Goal: Task Accomplishment & Management: Manage account settings

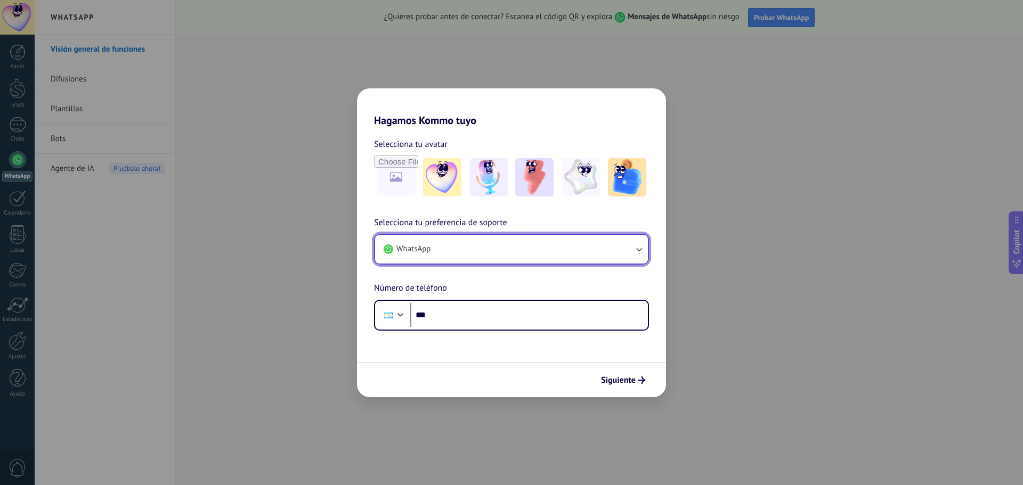
click at [426, 253] on span "WhatsApp" at bounding box center [413, 249] width 34 height 11
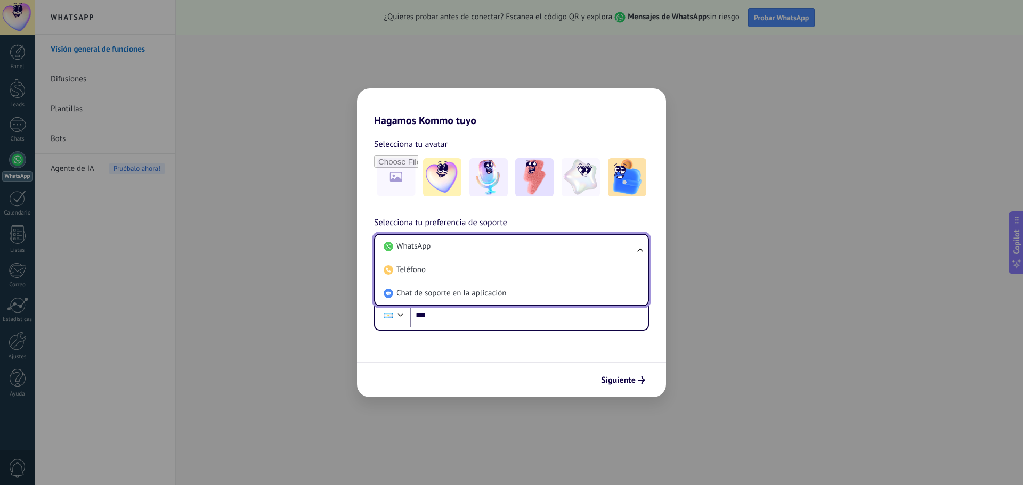
click at [428, 286] on li "Chat de soporte en la aplicación" at bounding box center [509, 293] width 260 height 23
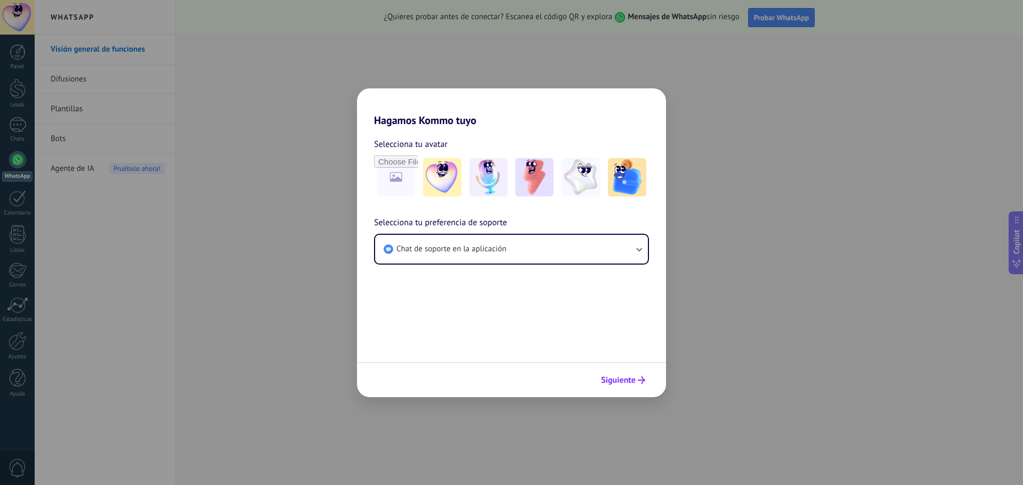
click at [627, 375] on button "Siguiente" at bounding box center [623, 380] width 54 height 18
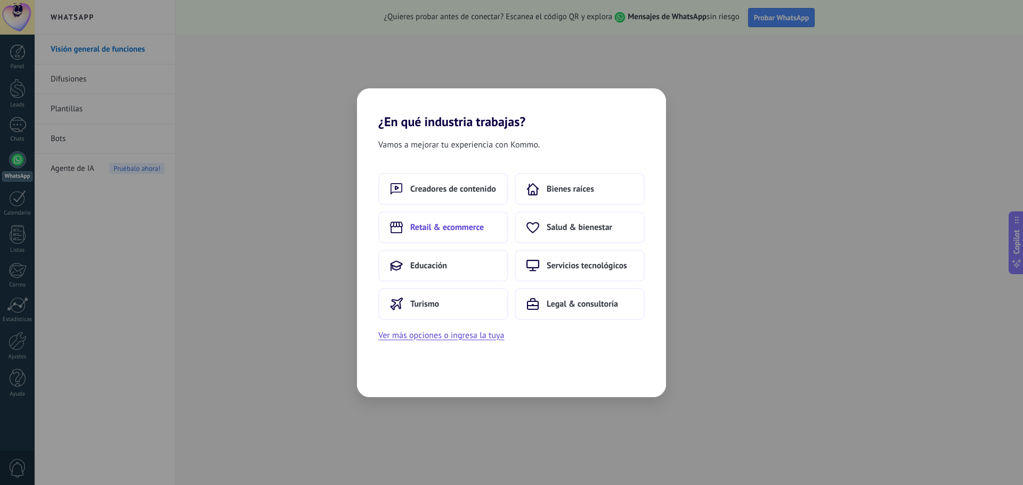
click at [458, 230] on span "Retail & ecommerce" at bounding box center [447, 227] width 74 height 11
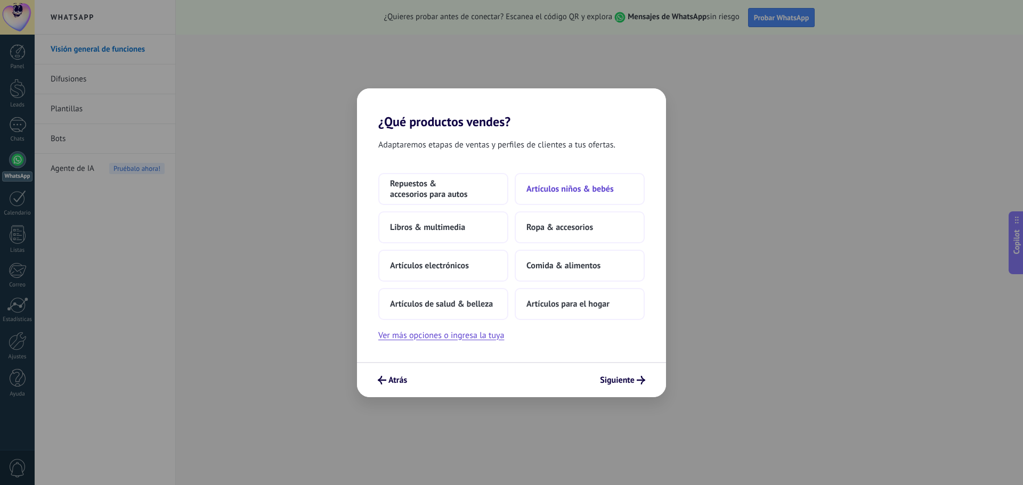
click at [568, 189] on span "Artículos niños & bebés" at bounding box center [569, 189] width 87 height 11
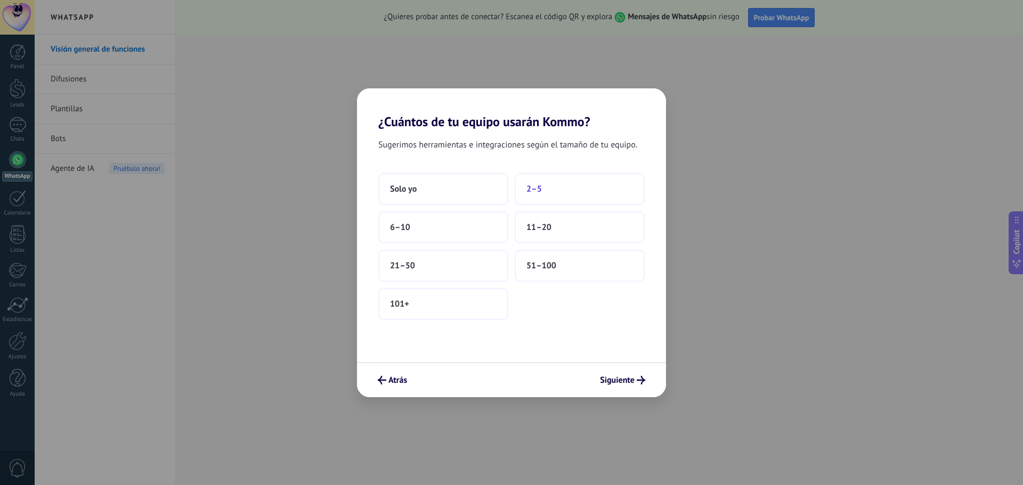
click at [583, 189] on button "2–5" at bounding box center [580, 189] width 130 height 32
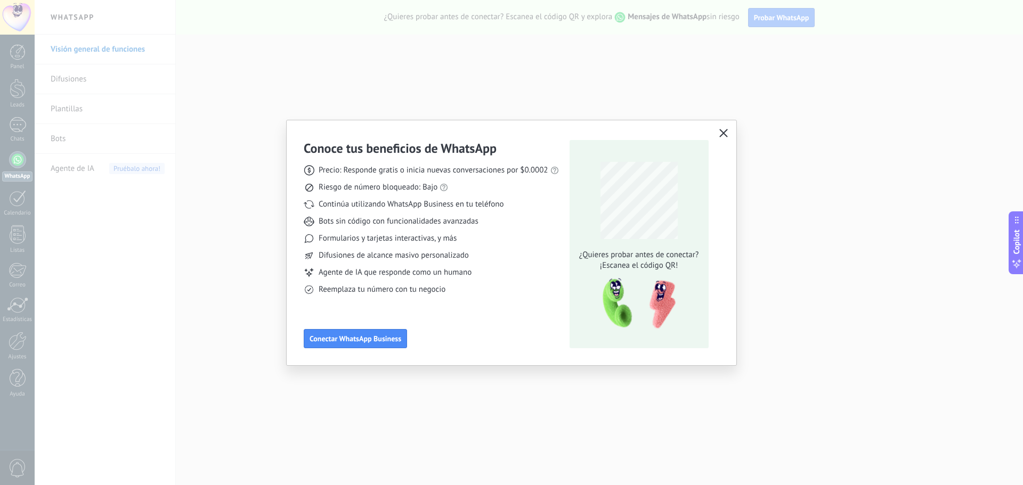
click at [721, 133] on icon "button" at bounding box center [723, 133] width 9 height 9
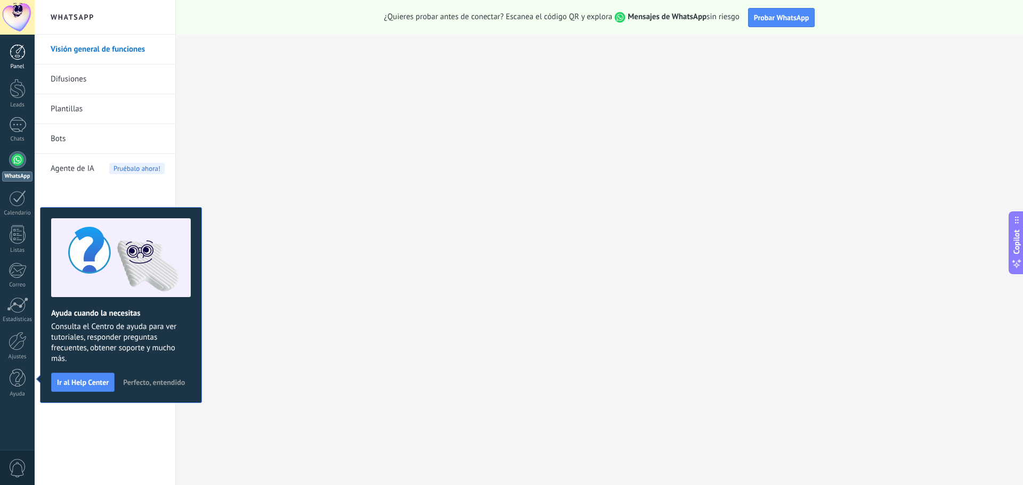
click at [15, 46] on div at bounding box center [18, 52] width 16 height 16
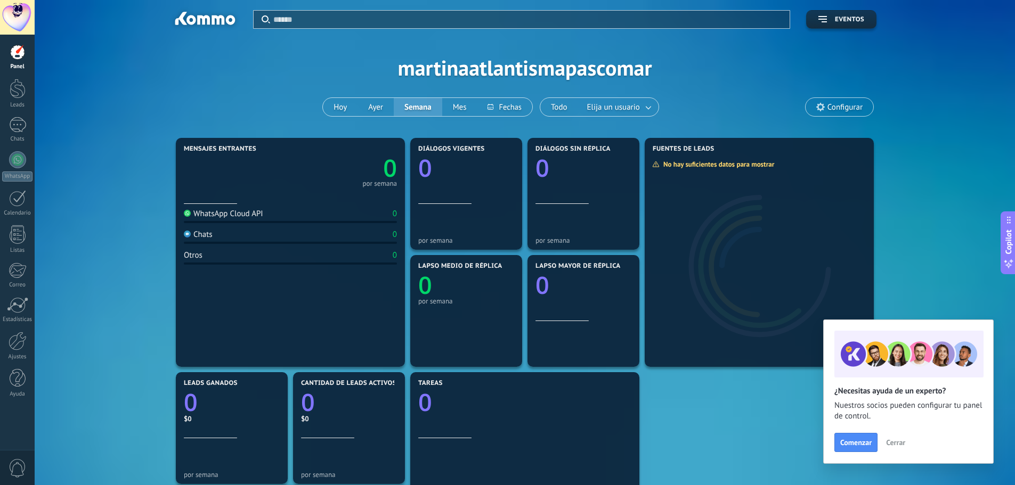
click at [894, 441] on span "Cerrar" at bounding box center [895, 442] width 19 height 7
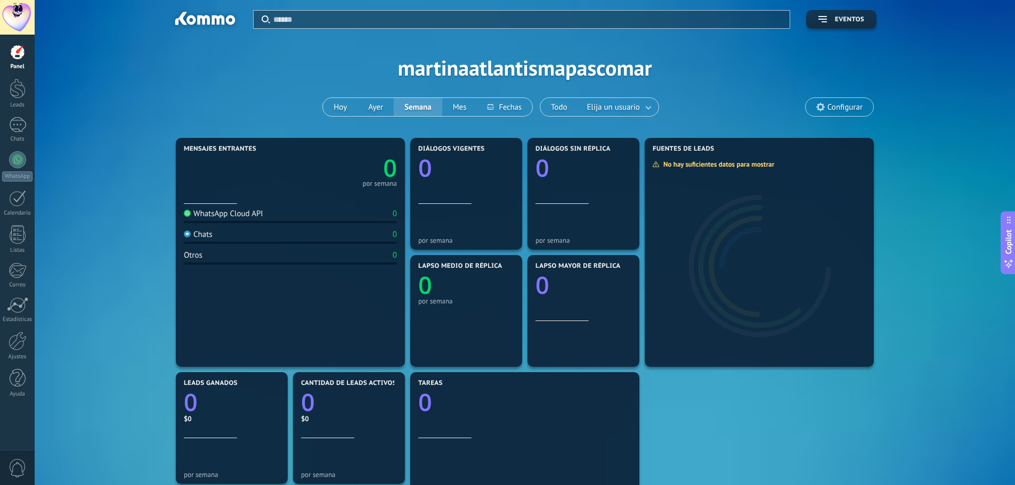
click at [14, 56] on div at bounding box center [18, 52] width 16 height 16
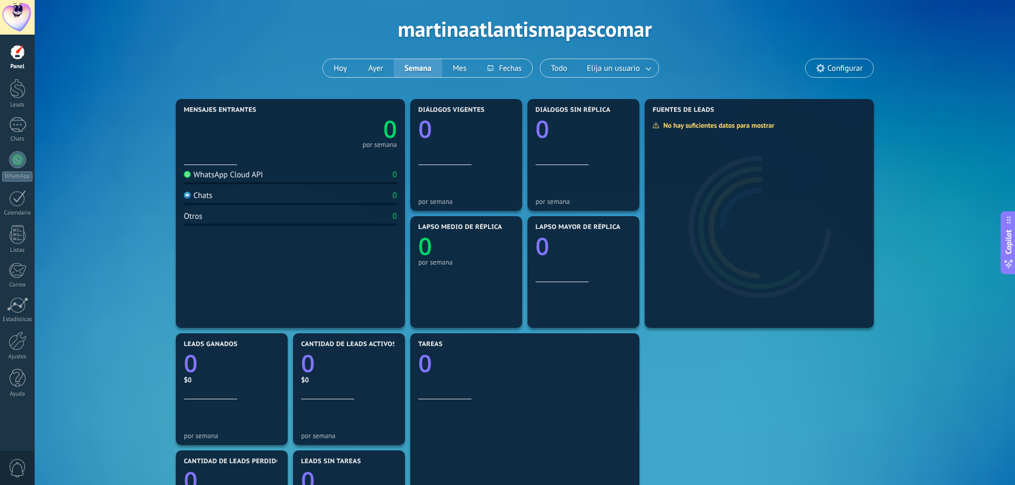
scroll to position [30, 0]
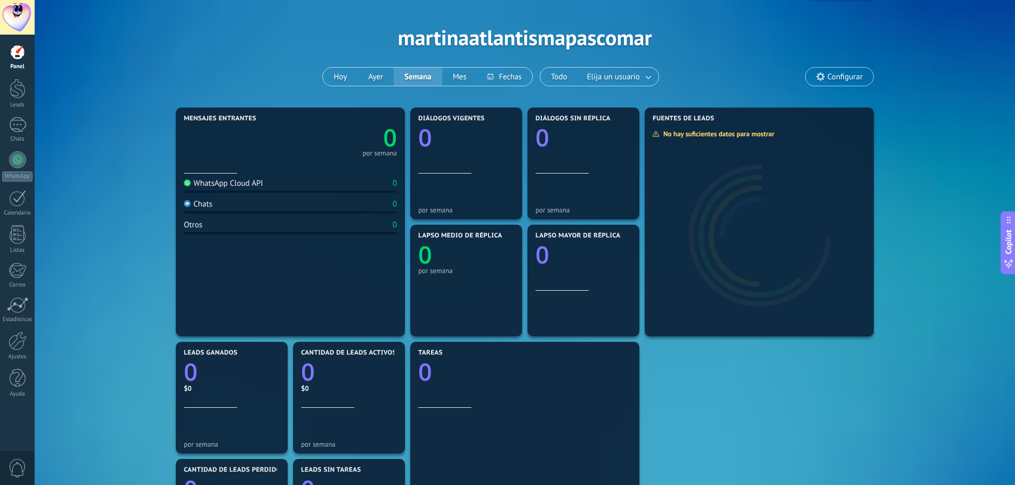
click at [13, 55] on div at bounding box center [18, 52] width 16 height 16
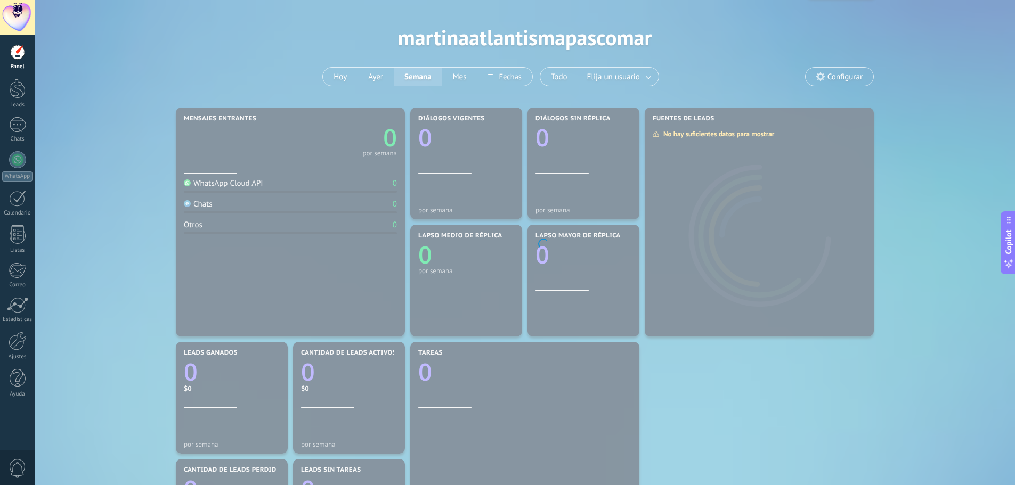
click at [17, 13] on div at bounding box center [17, 17] width 35 height 35
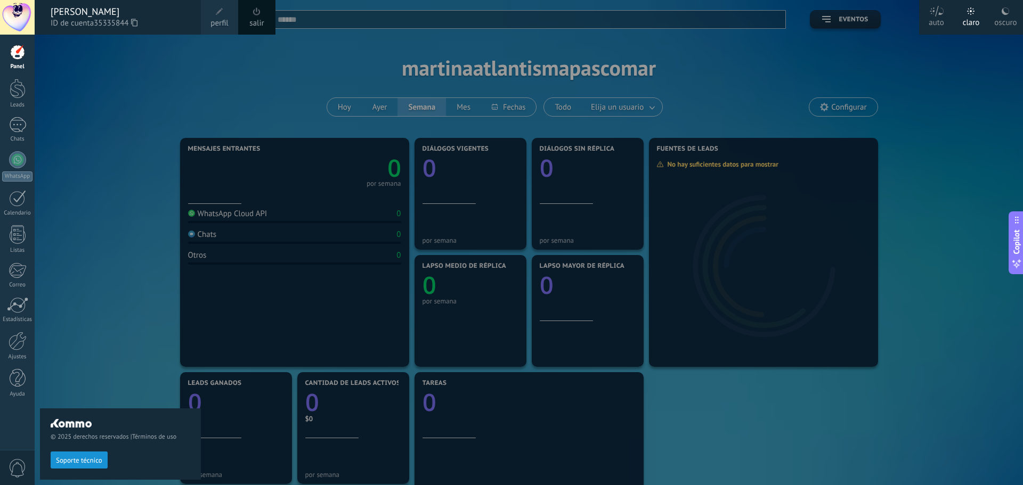
click at [223, 25] on span "perfil" at bounding box center [219, 24] width 18 height 12
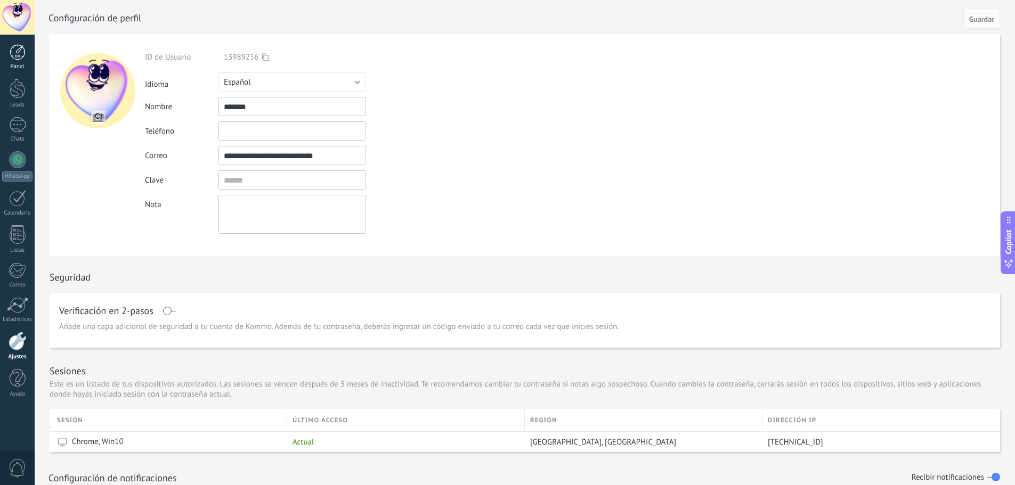
click at [24, 54] on div at bounding box center [18, 52] width 16 height 16
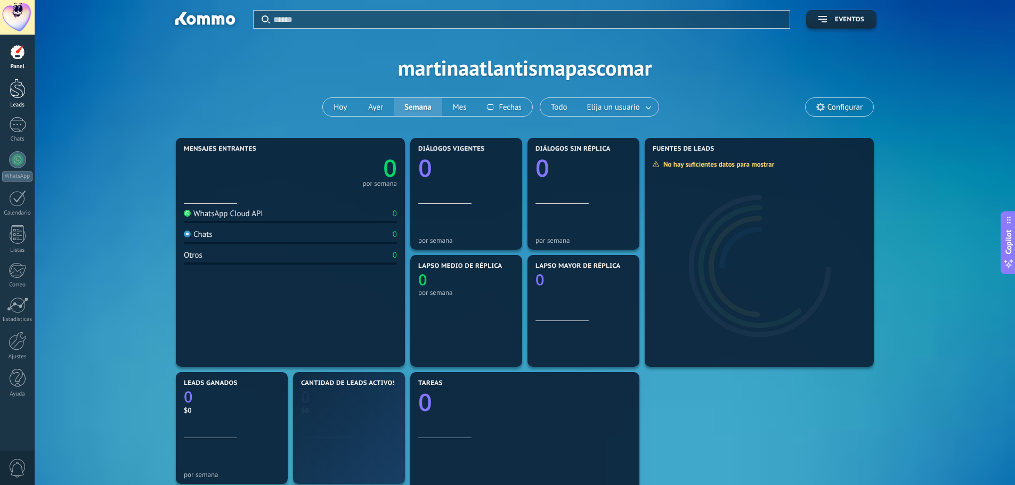
click at [18, 93] on div at bounding box center [18, 89] width 16 height 20
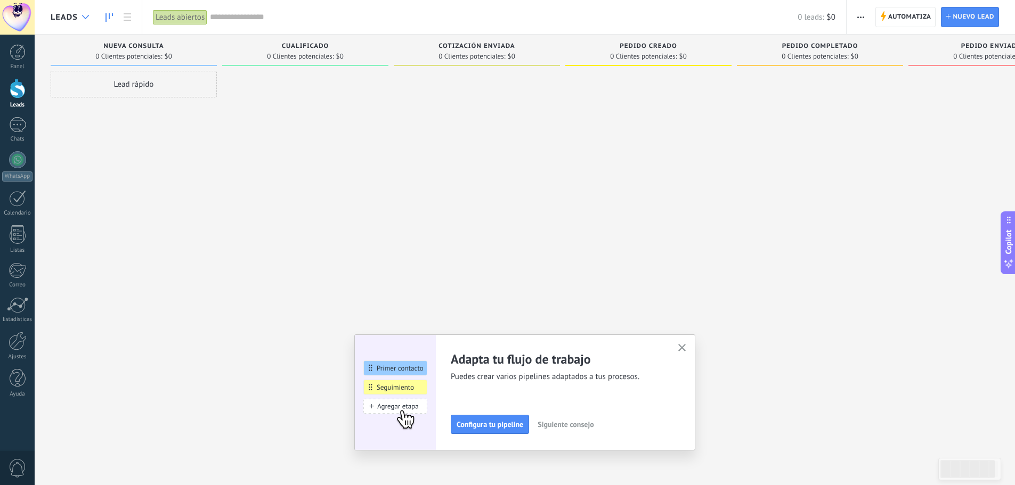
click at [85, 15] on icon at bounding box center [85, 17] width 7 height 4
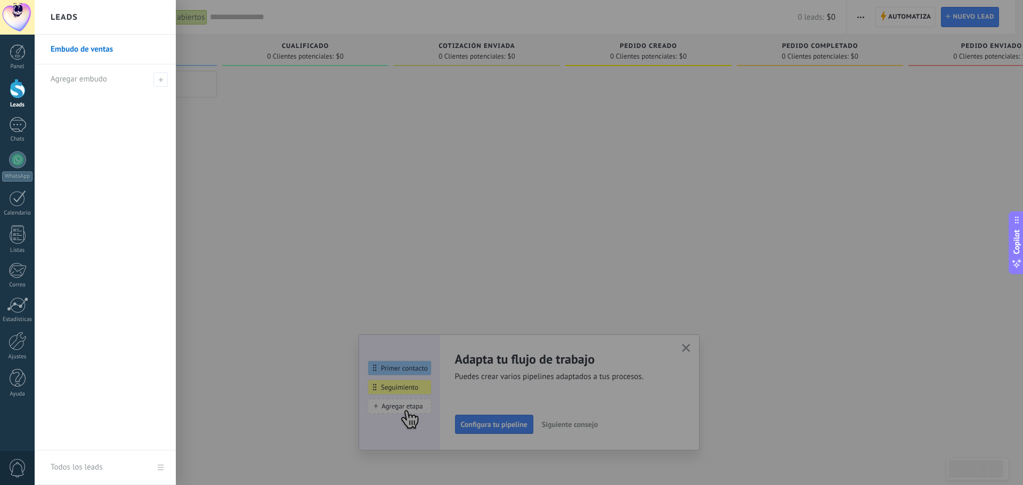
click at [260, 152] on div at bounding box center [546, 242] width 1023 height 485
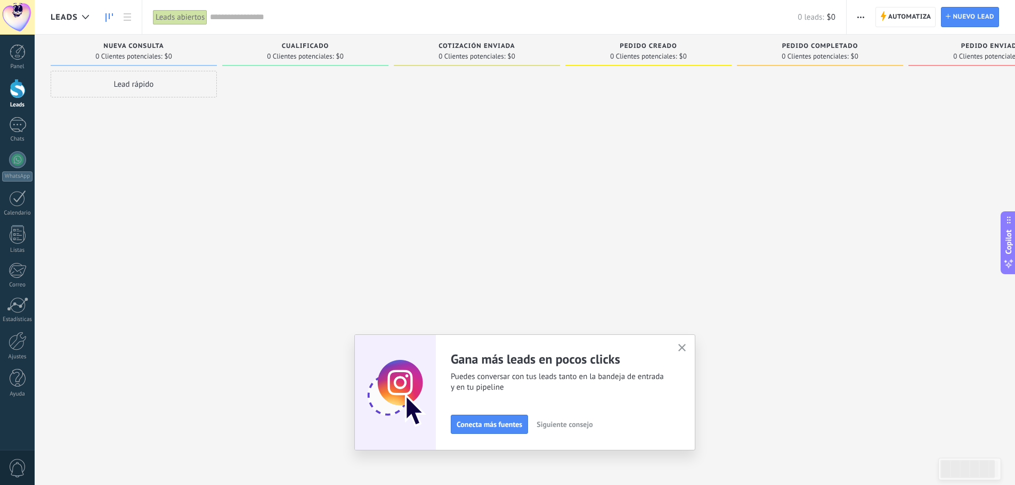
click at [576, 424] on span "Siguiente consejo" at bounding box center [565, 424] width 56 height 7
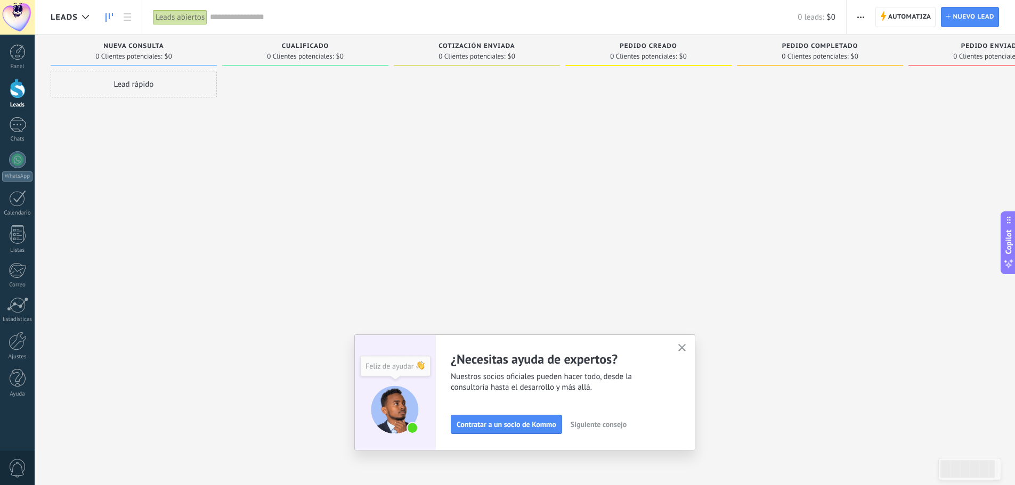
click at [603, 427] on span "Siguiente consejo" at bounding box center [599, 424] width 56 height 7
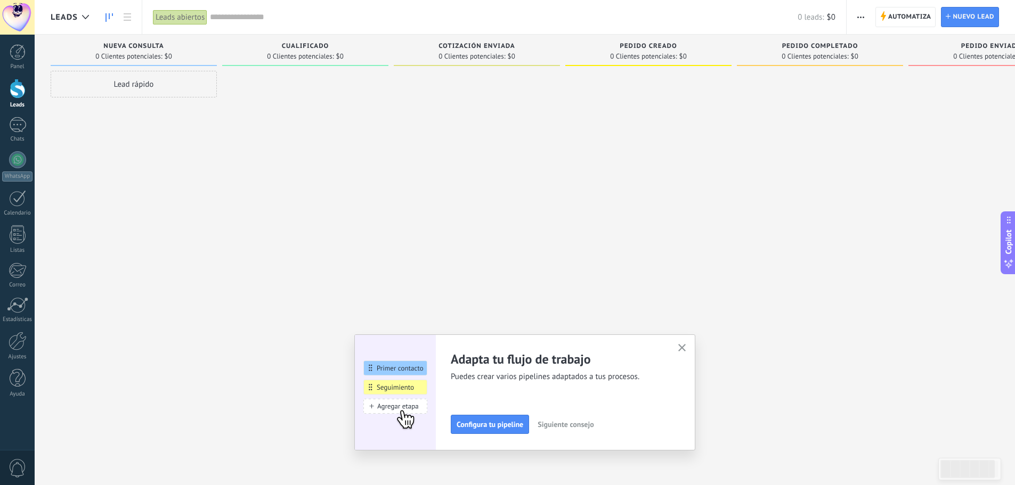
click at [685, 348] on icon "button" at bounding box center [682, 348] width 8 height 8
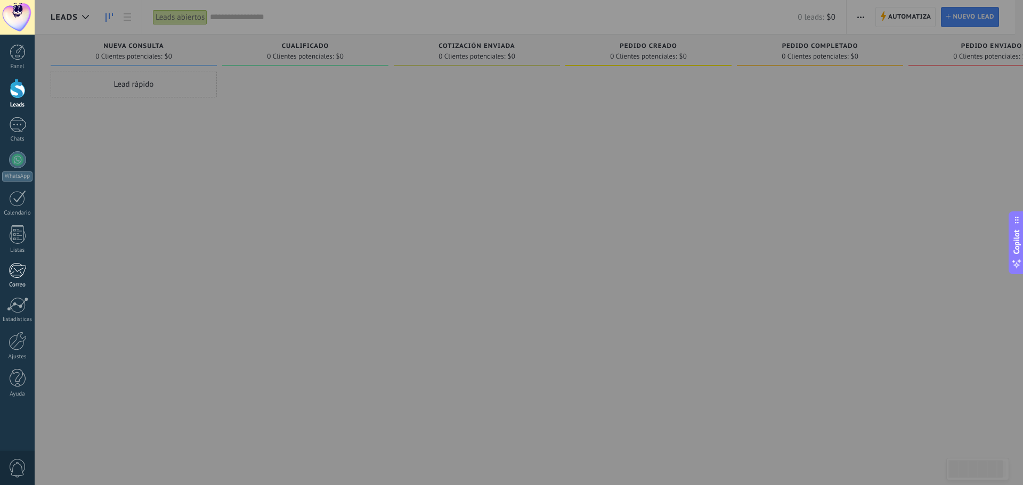
click at [23, 272] on div at bounding box center [18, 271] width 18 height 16
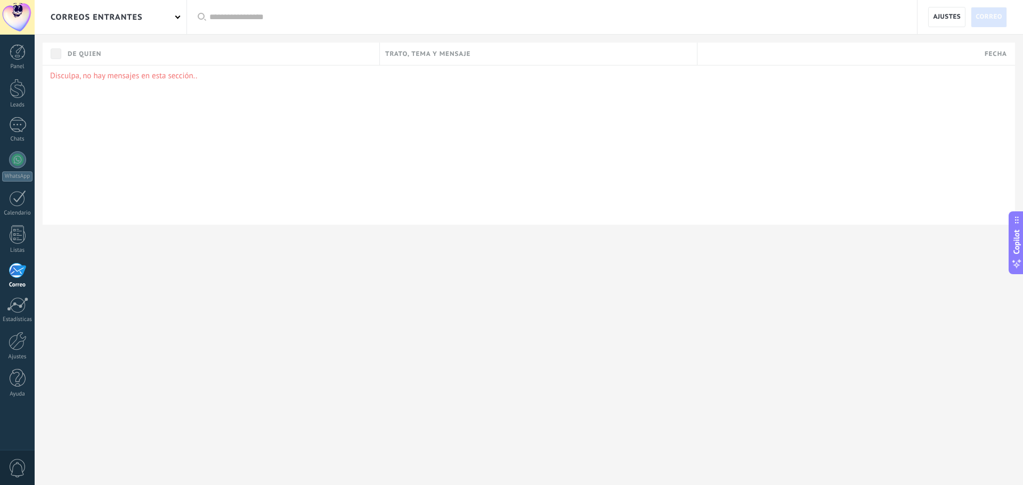
click at [128, 18] on div "correos entrantes" at bounding box center [97, 17] width 92 height 34
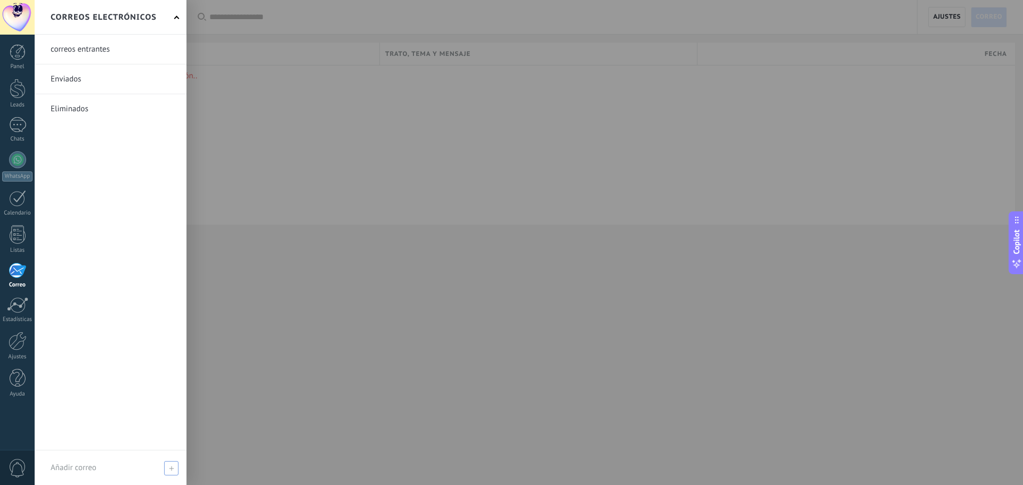
click at [172, 469] on use at bounding box center [171, 468] width 5 height 5
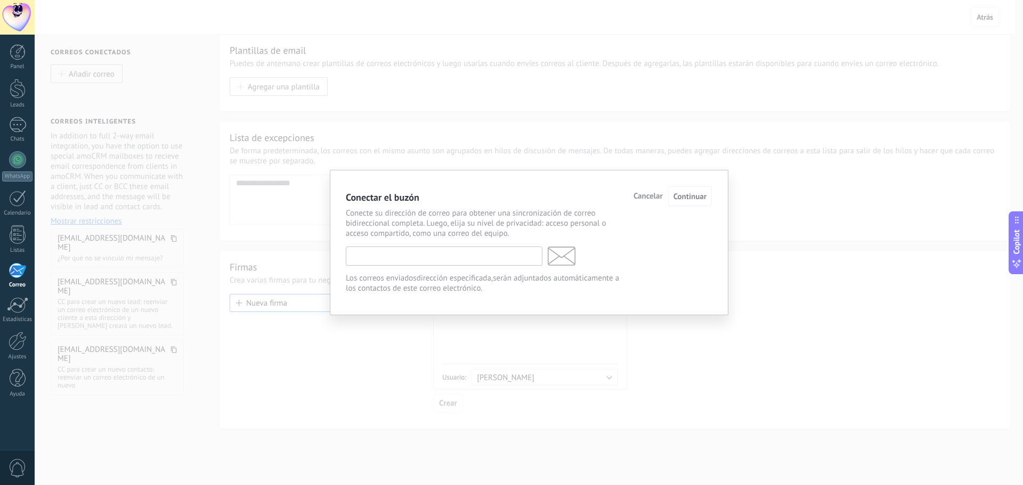
click at [428, 255] on input "text" at bounding box center [444, 256] width 197 height 19
type input "**********"
click at [687, 197] on span "Continuar" at bounding box center [690, 197] width 33 height 10
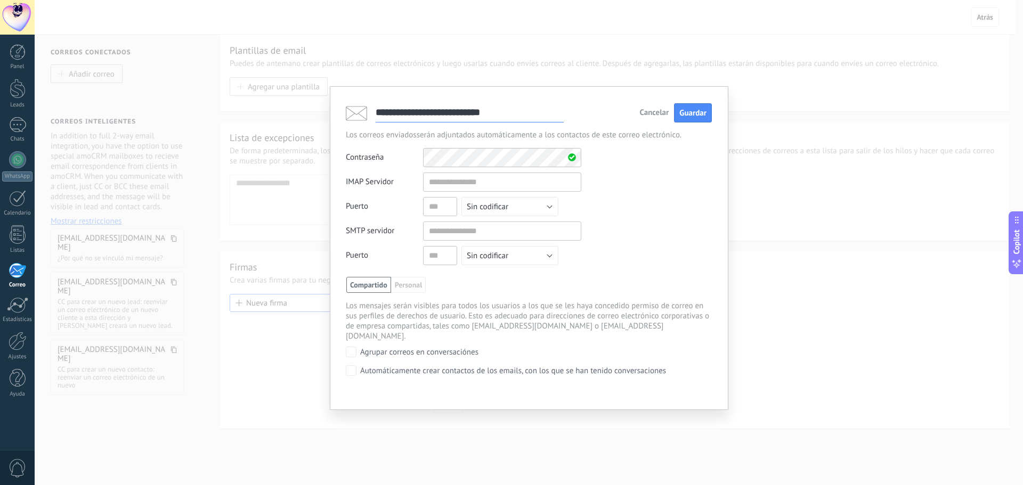
click at [657, 113] on span "Cancelar" at bounding box center [653, 112] width 29 height 7
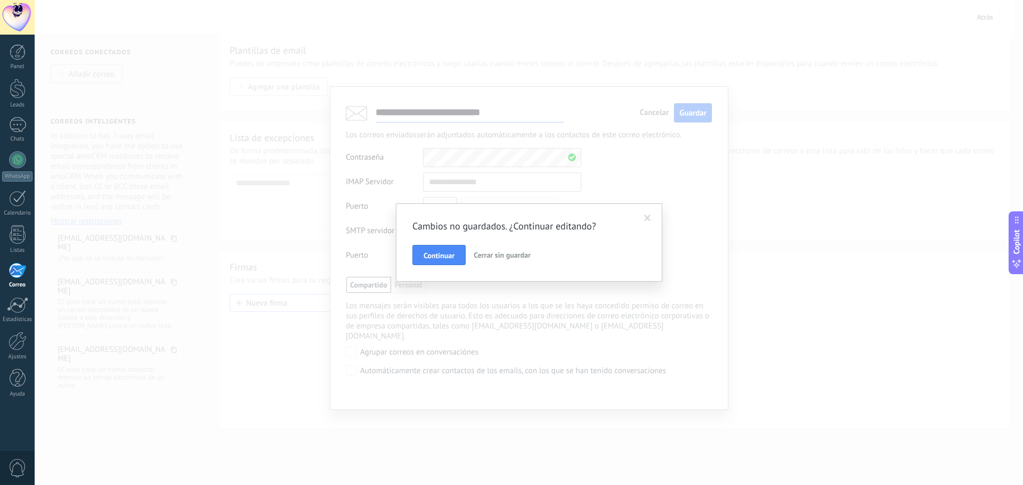
click at [516, 256] on span "Cerrar sin guardar" at bounding box center [502, 255] width 57 height 10
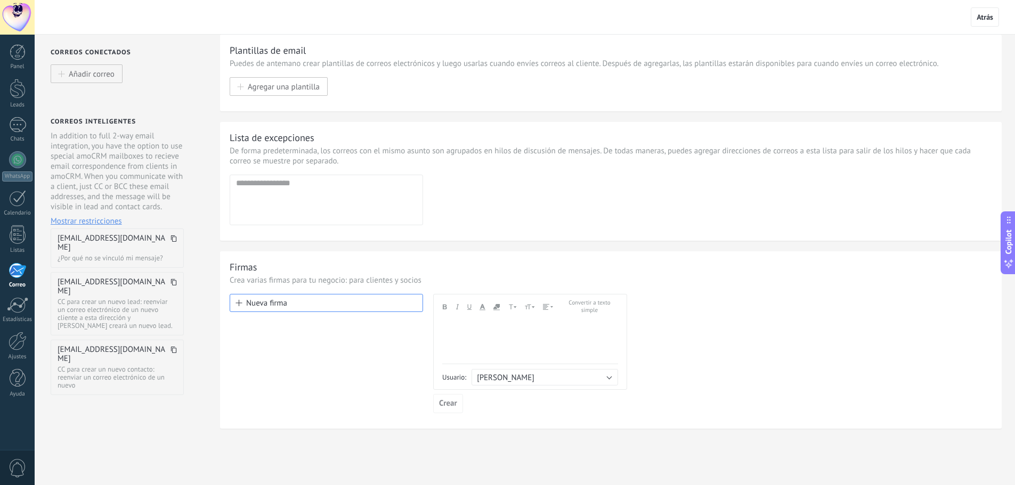
click at [18, 21] on div at bounding box center [17, 17] width 35 height 35
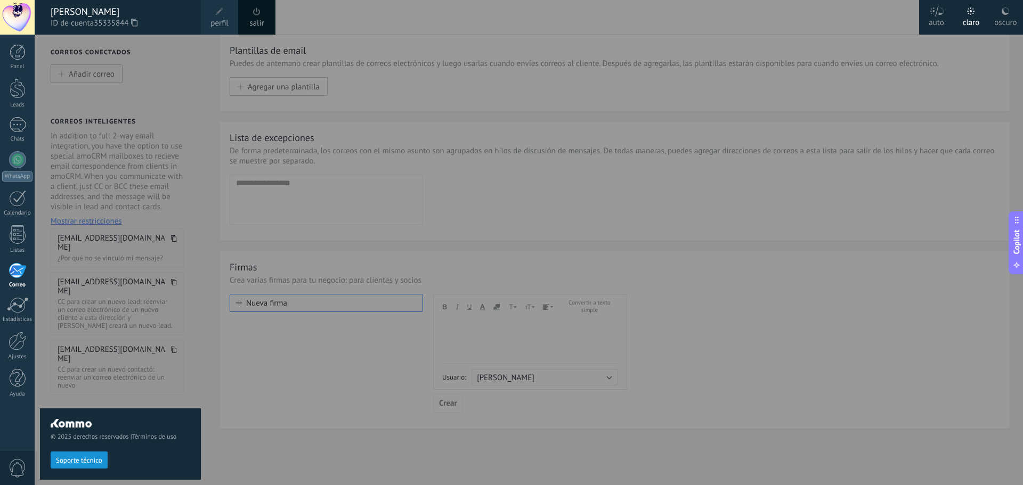
click at [224, 19] on span "perfil" at bounding box center [219, 24] width 18 height 12
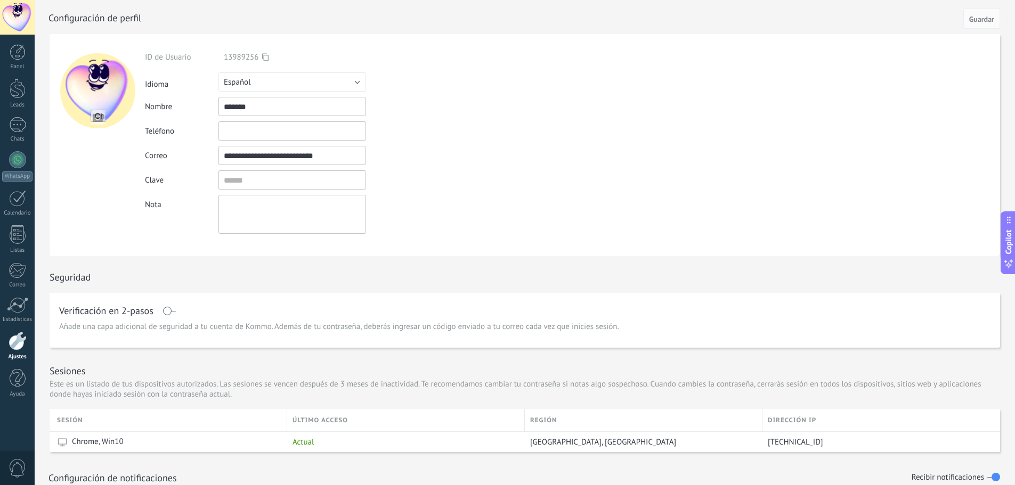
drag, startPoint x: 331, startPoint y: 157, endPoint x: 320, endPoint y: 160, distance: 12.3
click at [320, 160] on input "**********" at bounding box center [292, 155] width 148 height 19
click at [481, 171] on div "Clave" at bounding box center [317, 180] width 344 height 19
click at [27, 17] on div at bounding box center [17, 17] width 35 height 35
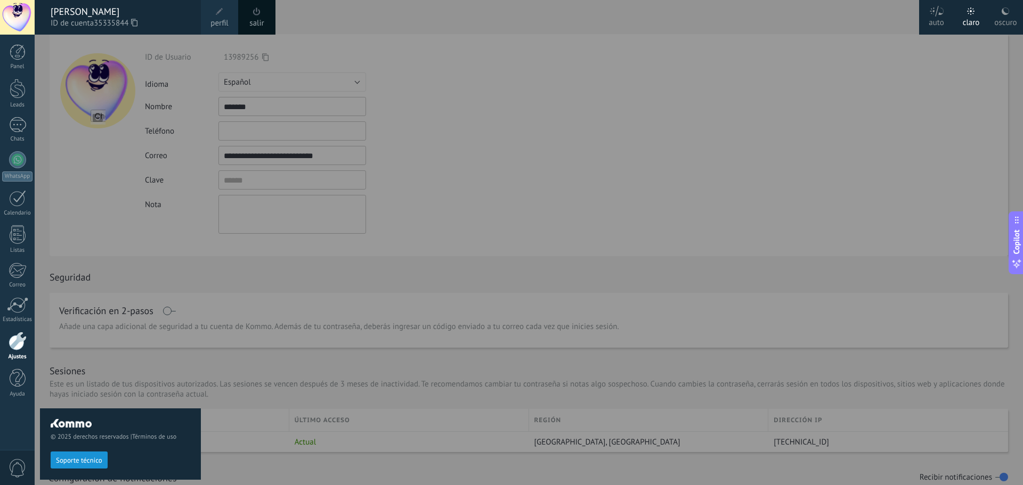
click at [255, 22] on link "salir" at bounding box center [256, 24] width 14 height 12
